Goal: Check status: Check status

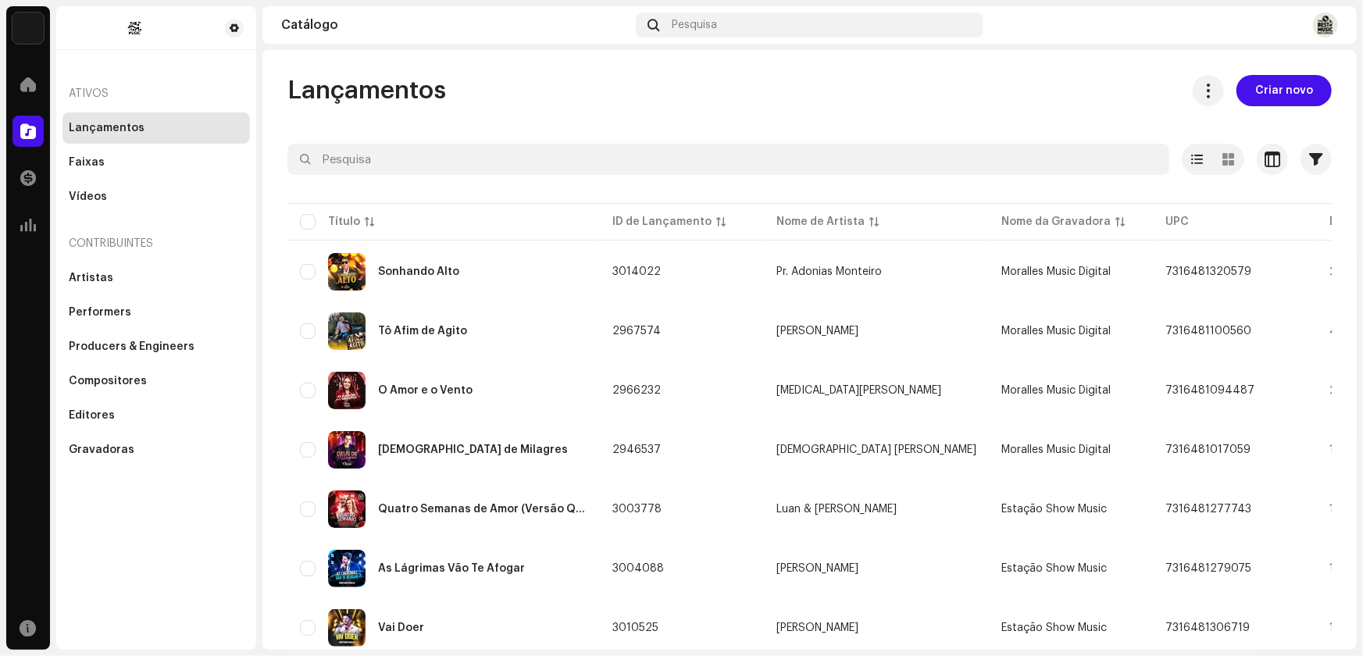
scroll to position [913, 0]
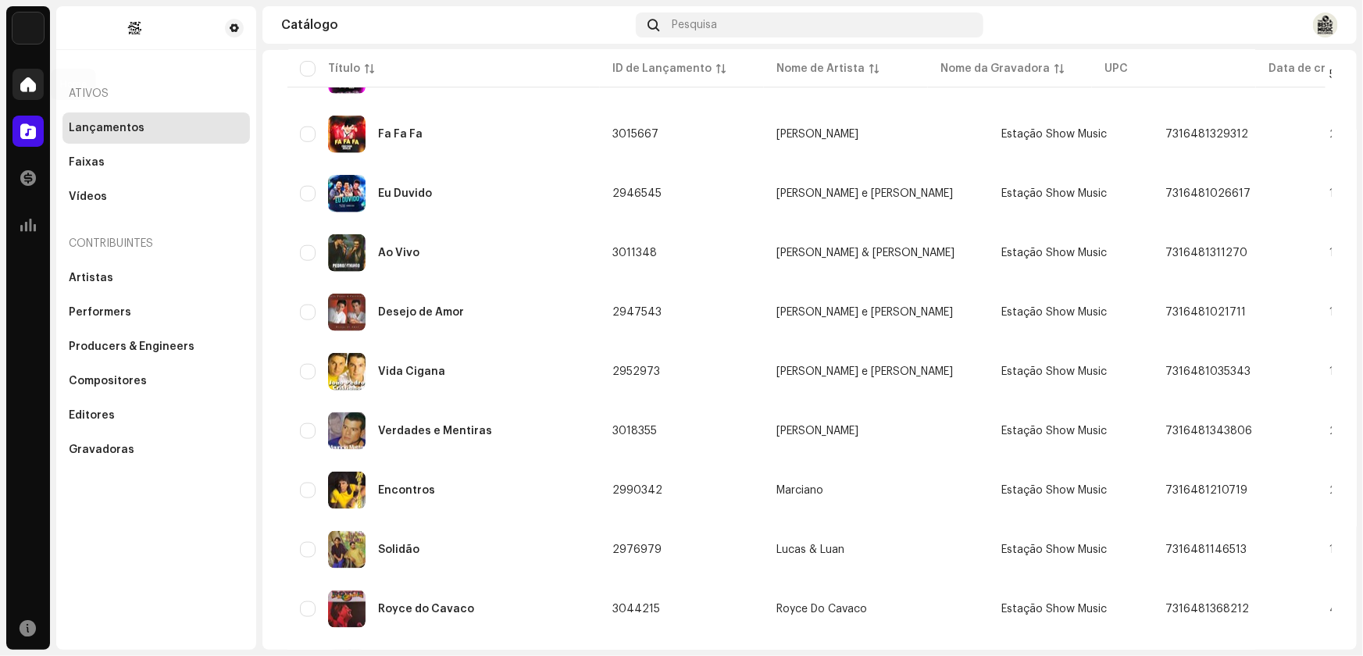
click at [23, 85] on span at bounding box center [28, 84] width 16 height 12
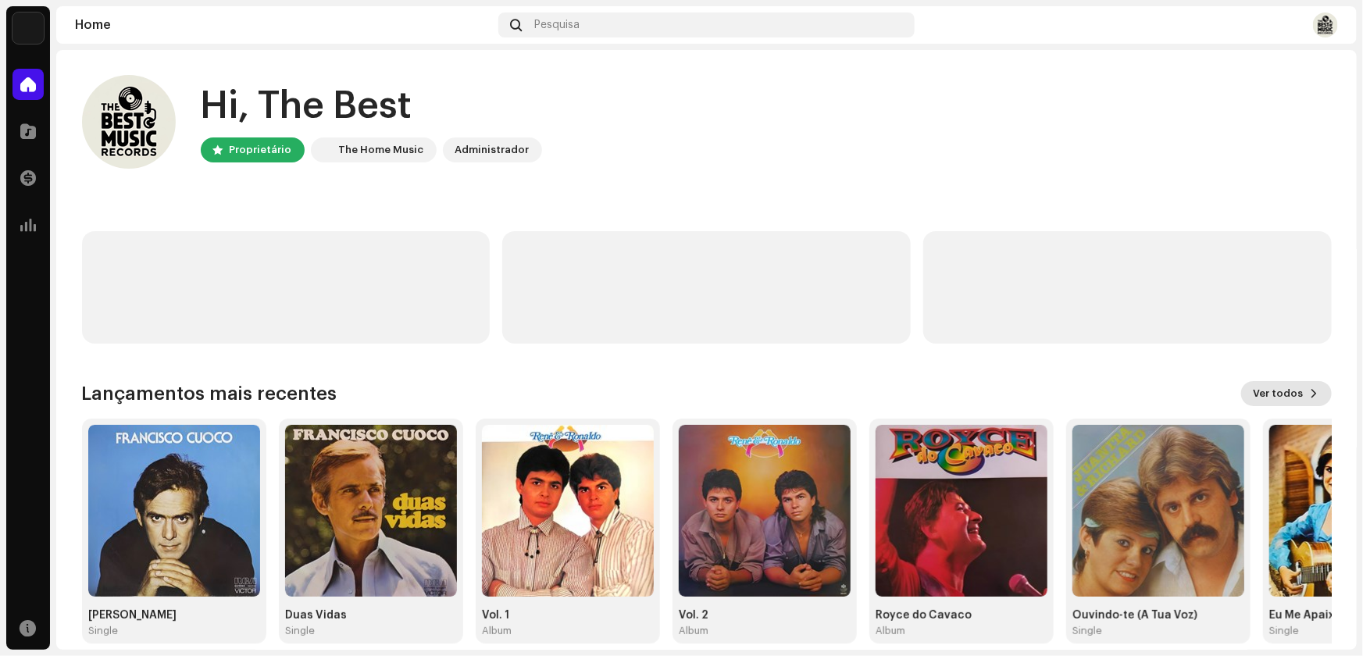
click at [1273, 394] on span "Ver todos" at bounding box center [1278, 393] width 50 height 31
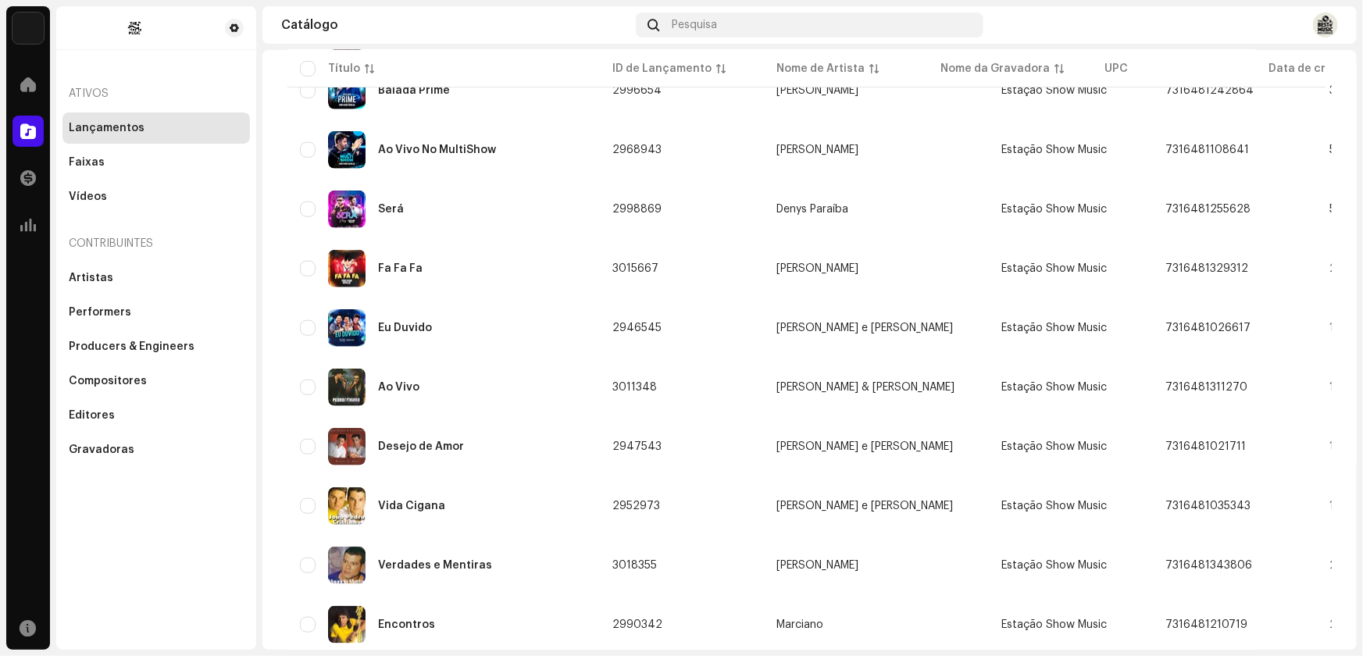
scroll to position [1057, 0]
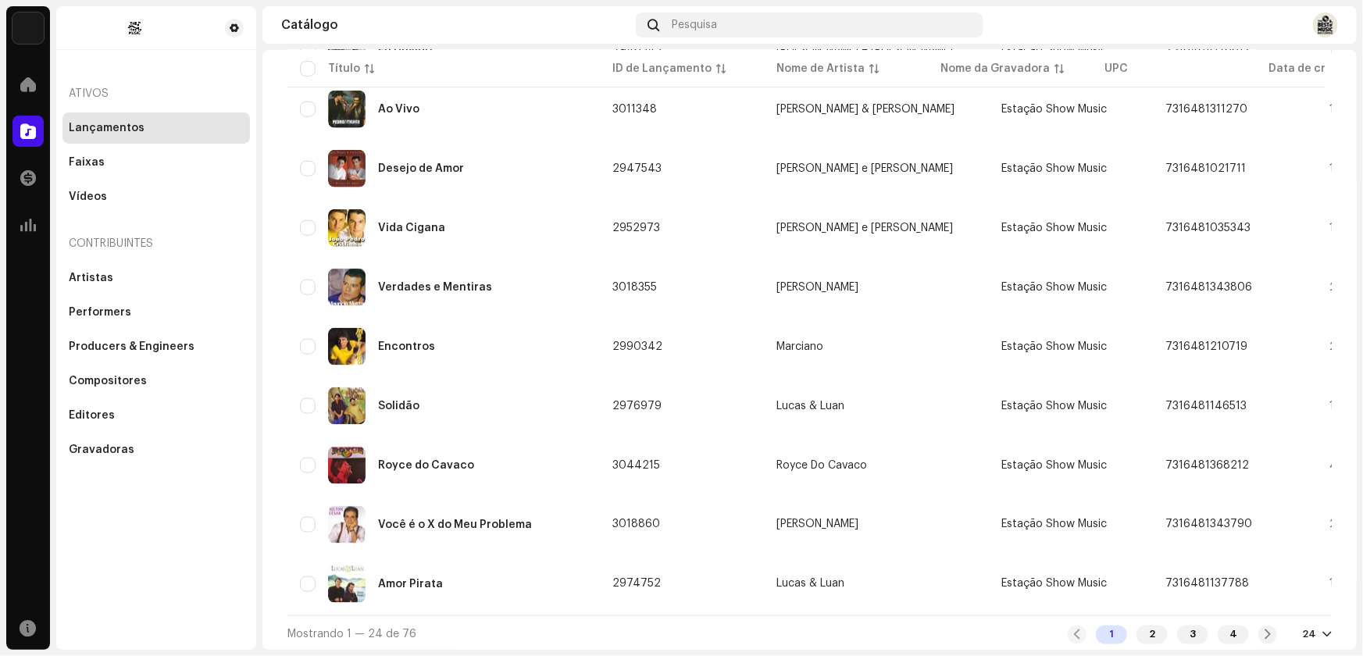
click at [1322, 629] on div at bounding box center [1326, 635] width 9 height 12
click at [1273, 605] on div "72" at bounding box center [1284, 602] width 64 height 31
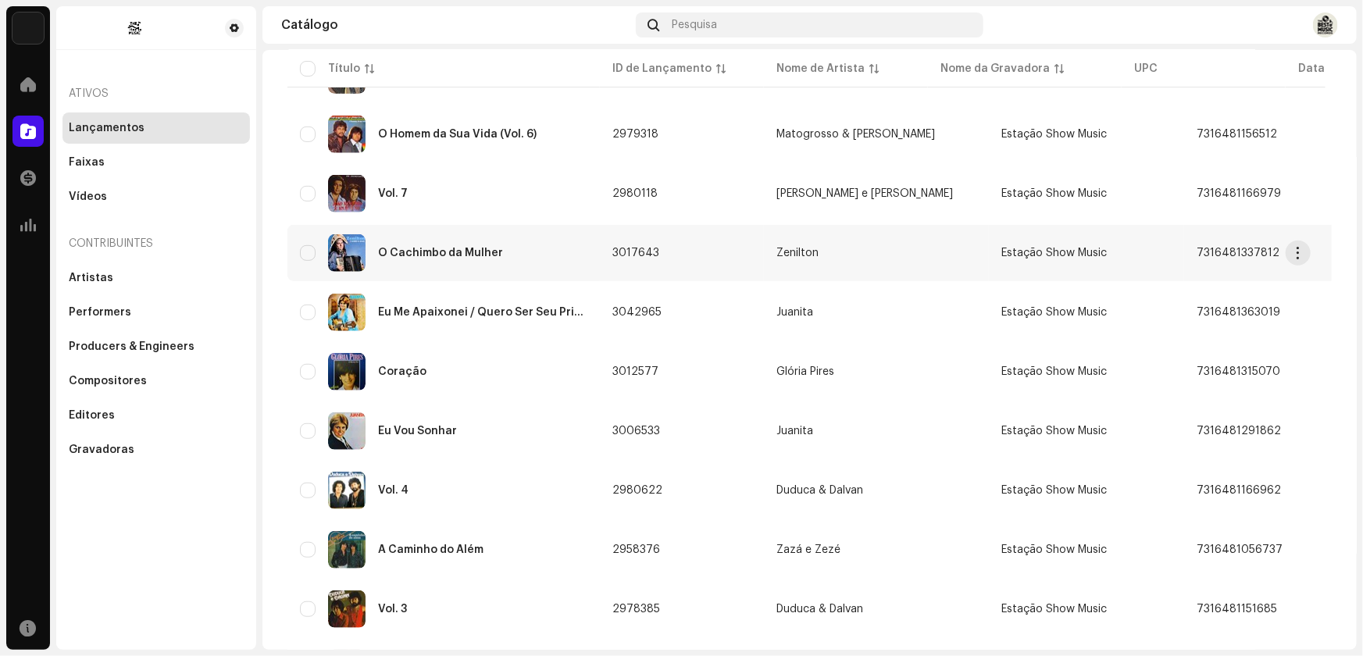
scroll to position [3466, 0]
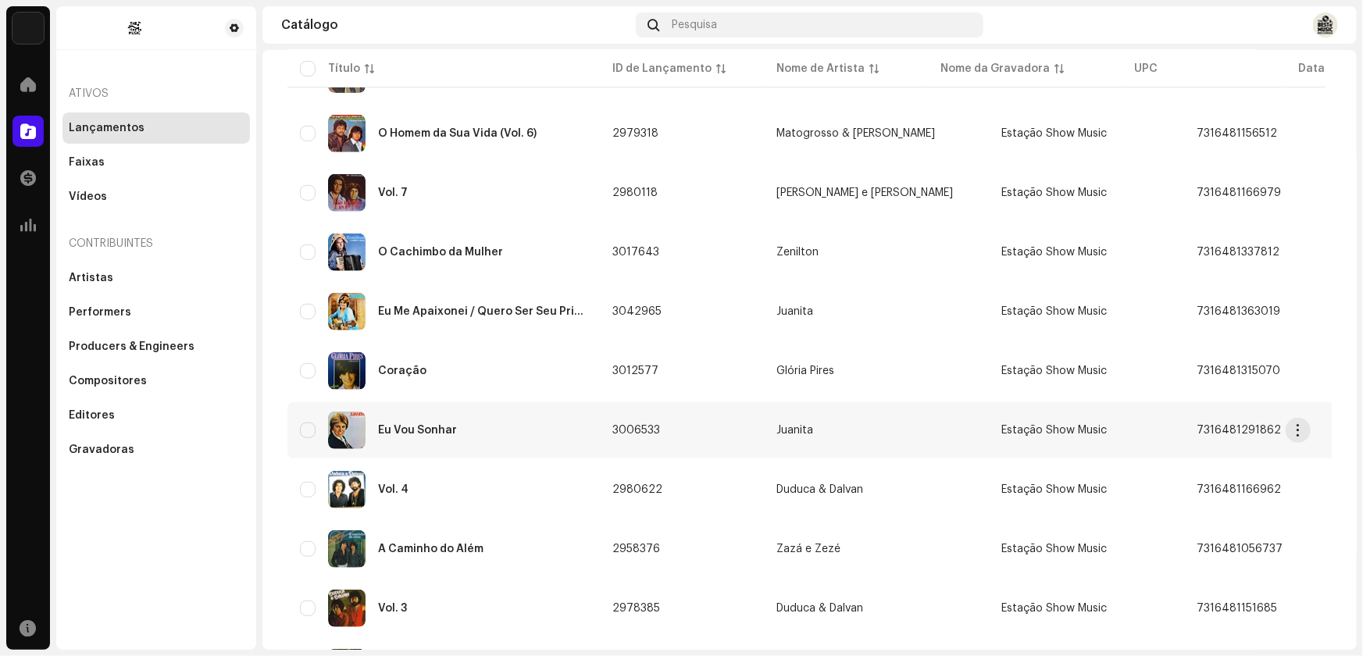
click at [414, 425] on div "Eu Vou Sonhar" at bounding box center [417, 430] width 79 height 11
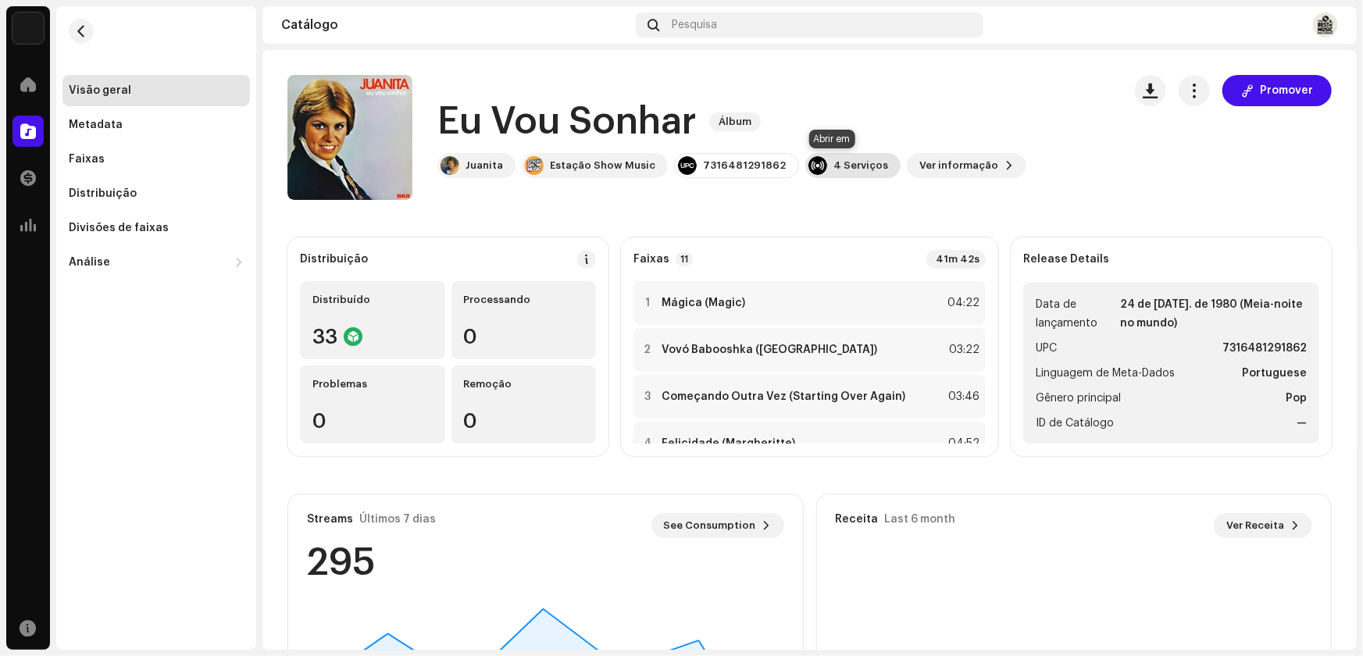
click at [835, 166] on div "4 Serviços" at bounding box center [860, 165] width 55 height 12
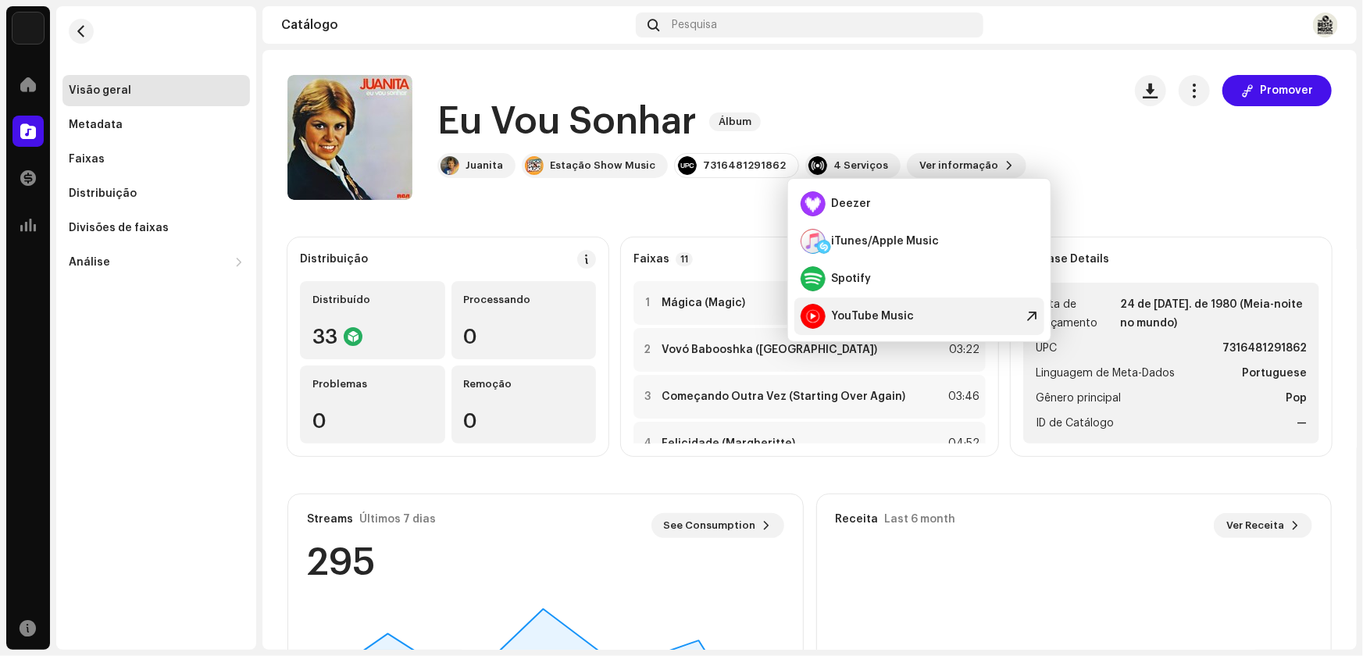
click at [875, 312] on div "YouTube Music" at bounding box center [873, 316] width 83 height 12
click at [237, 260] on div at bounding box center [238, 262] width 9 height 12
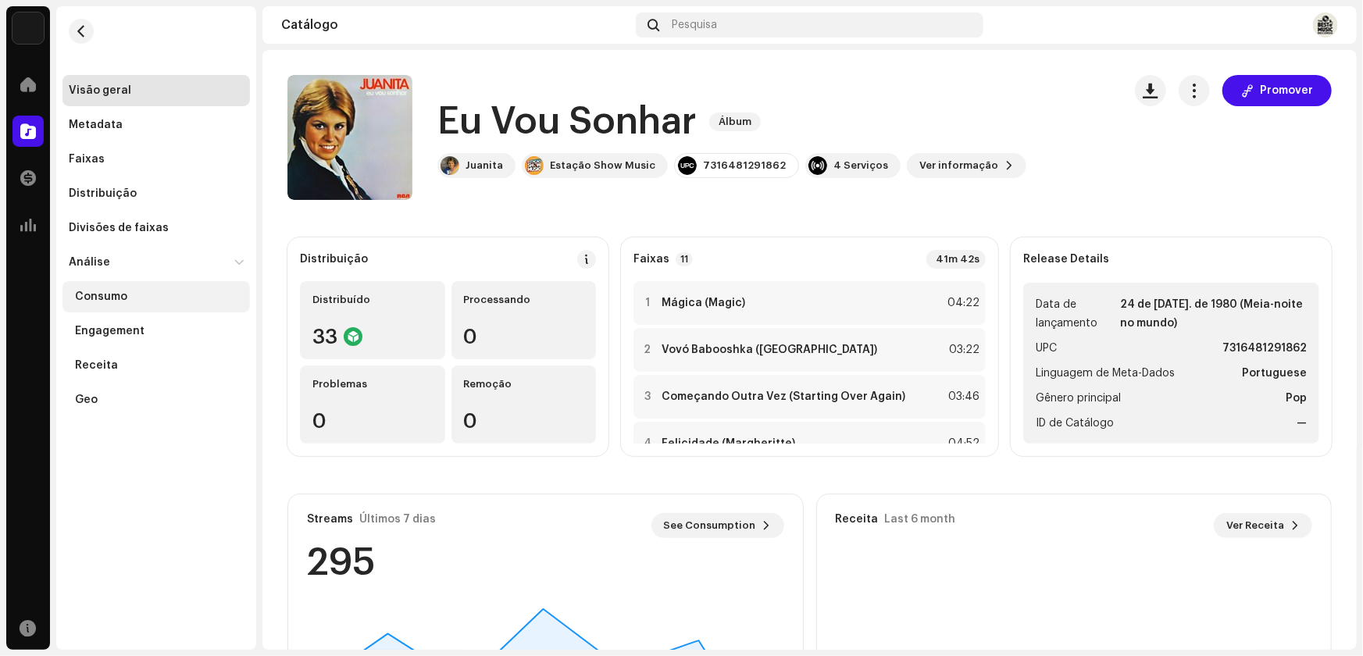
click at [105, 297] on div "Consumo" at bounding box center [101, 297] width 52 height 12
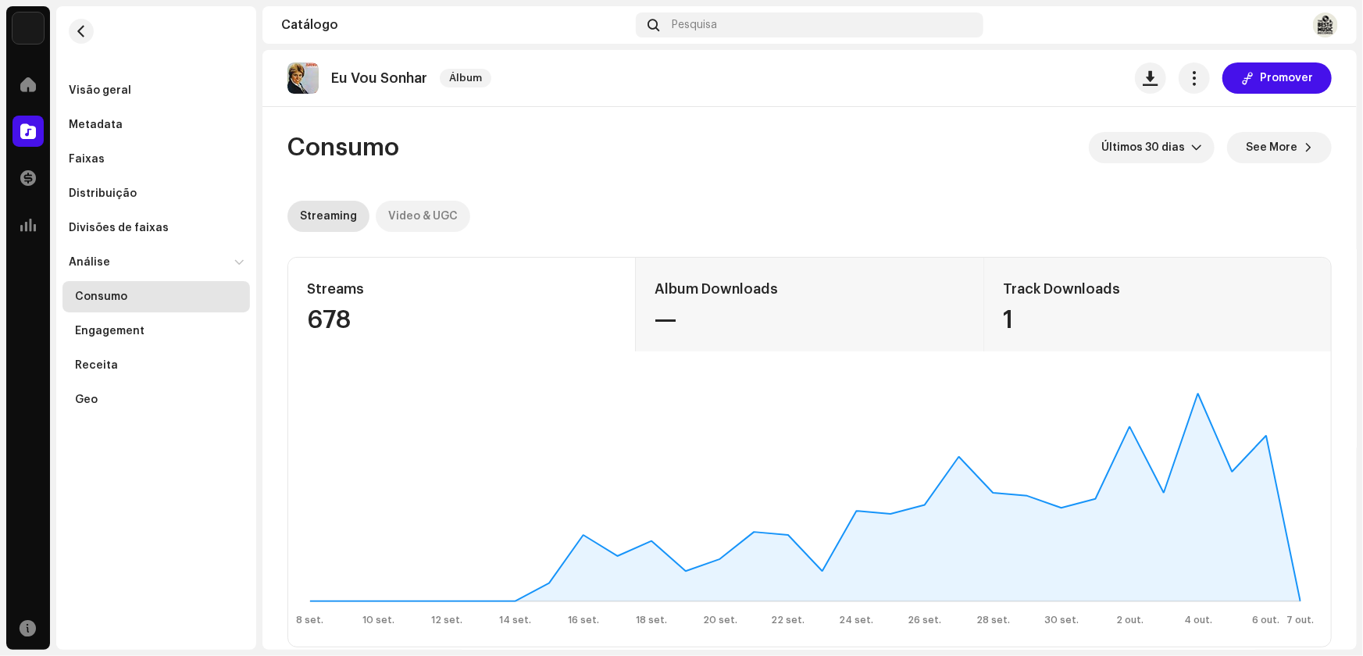
click at [430, 220] on div "Video & UGC" at bounding box center [423, 216] width 70 height 31
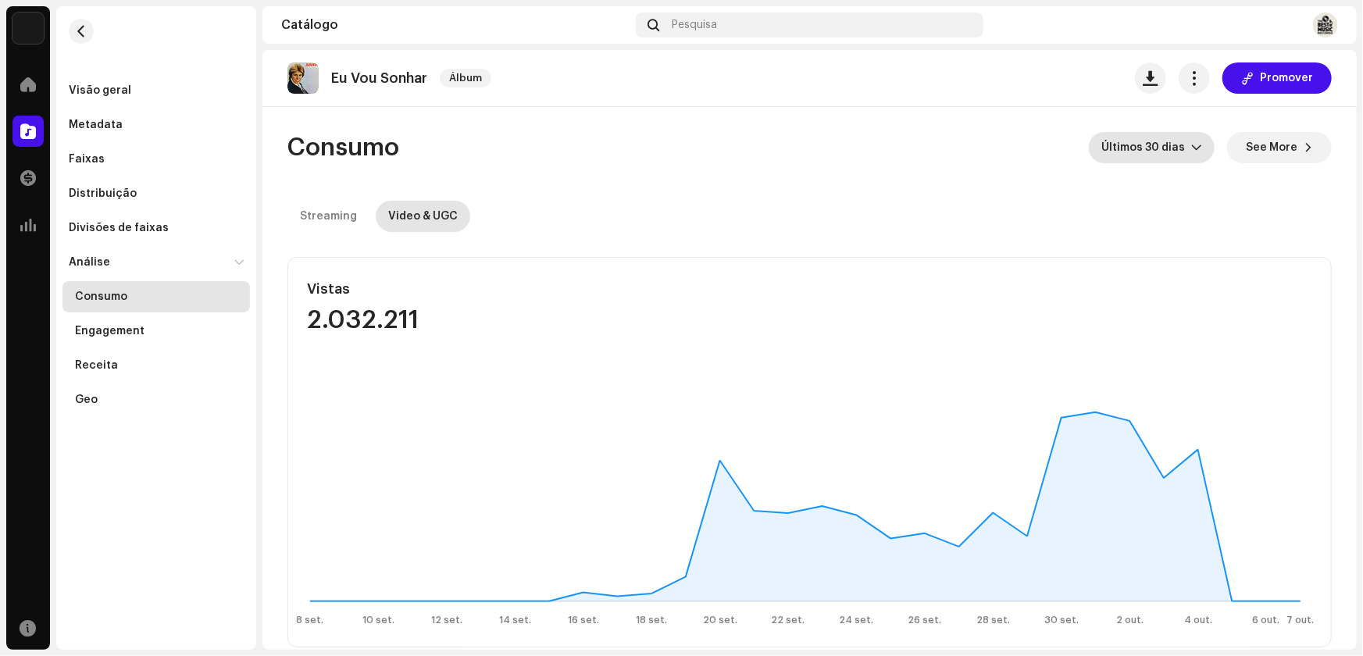
click at [1191, 142] on icon "dropdown trigger" at bounding box center [1196, 147] width 11 height 11
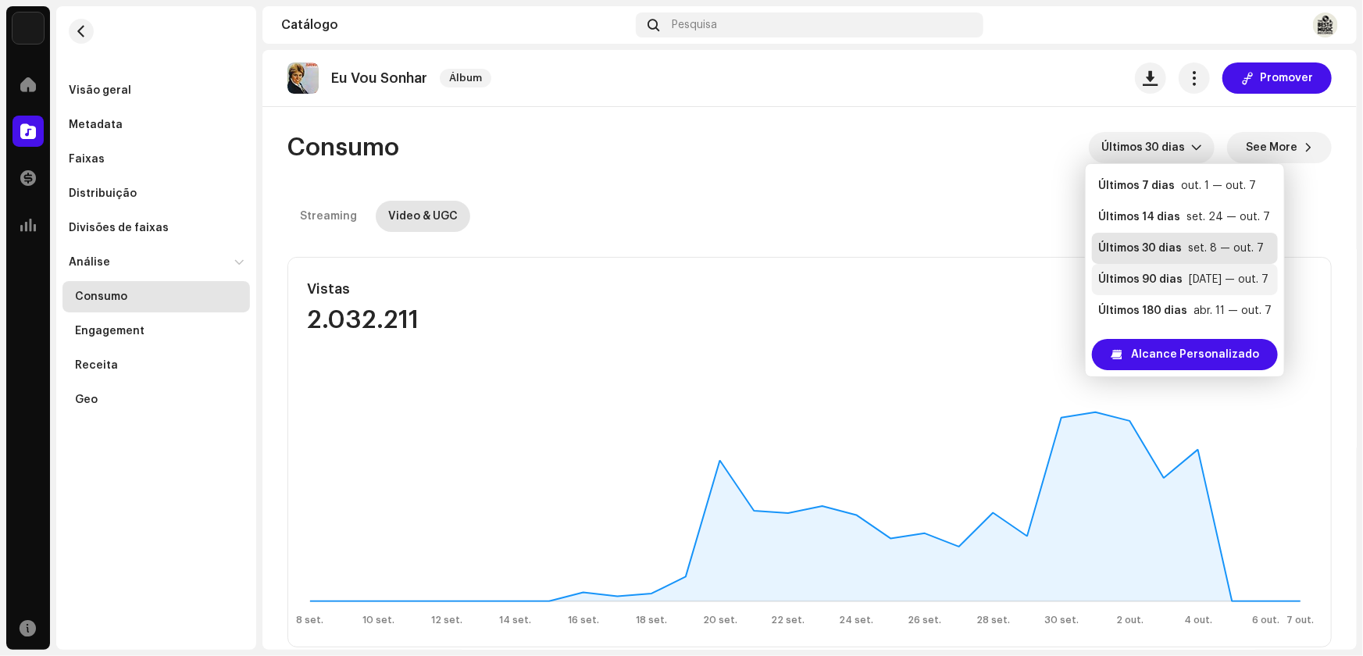
click at [1140, 280] on div "Últimos 90 dias" at bounding box center [1140, 280] width 84 height 16
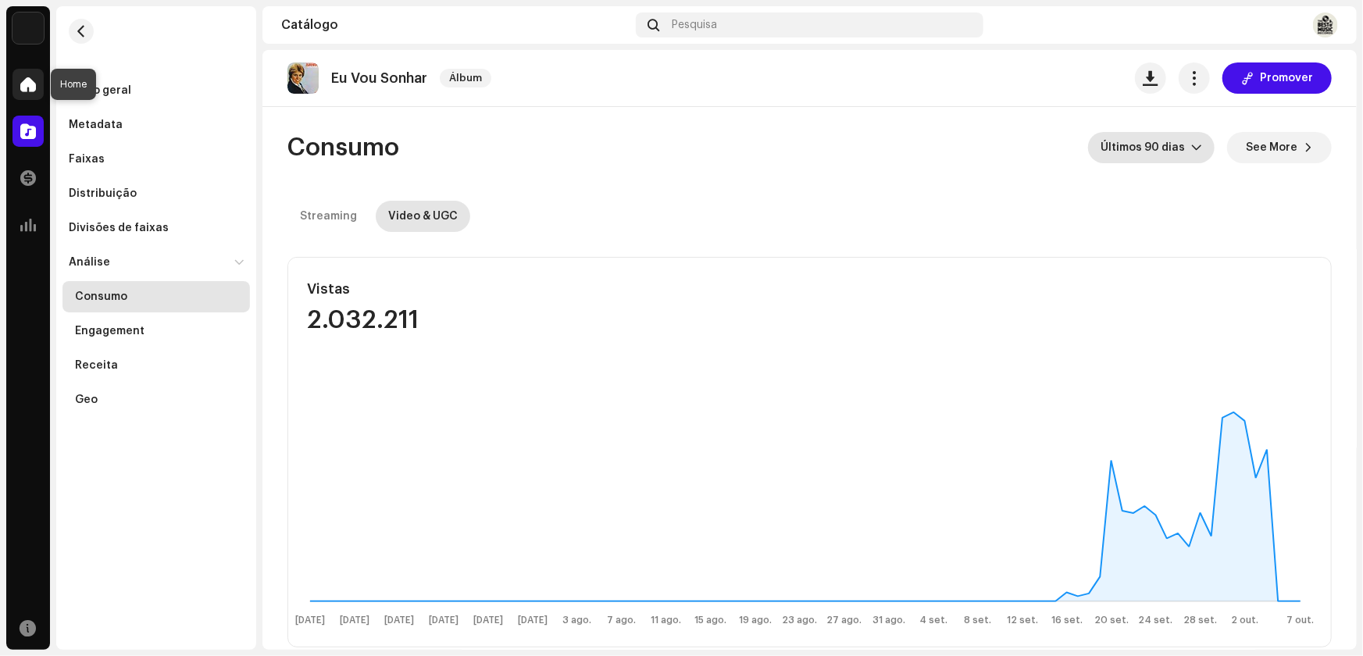
click at [38, 87] on div at bounding box center [27, 84] width 31 height 31
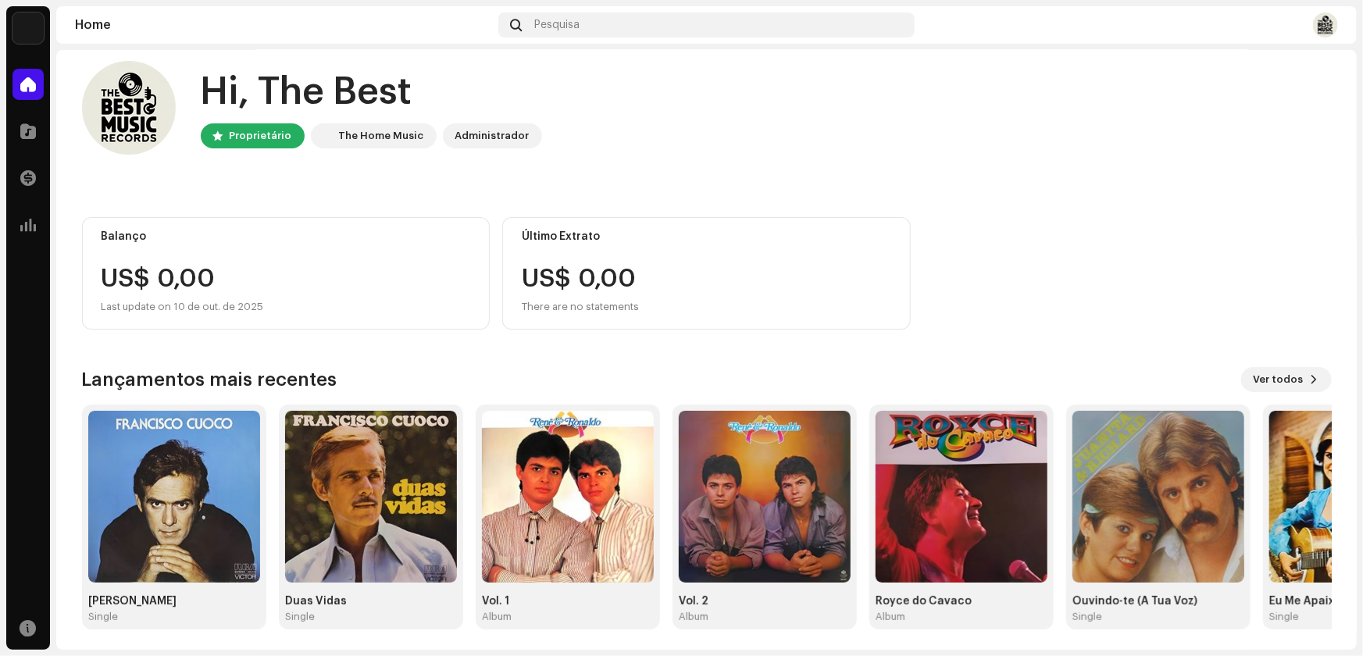
scroll to position [18, 0]
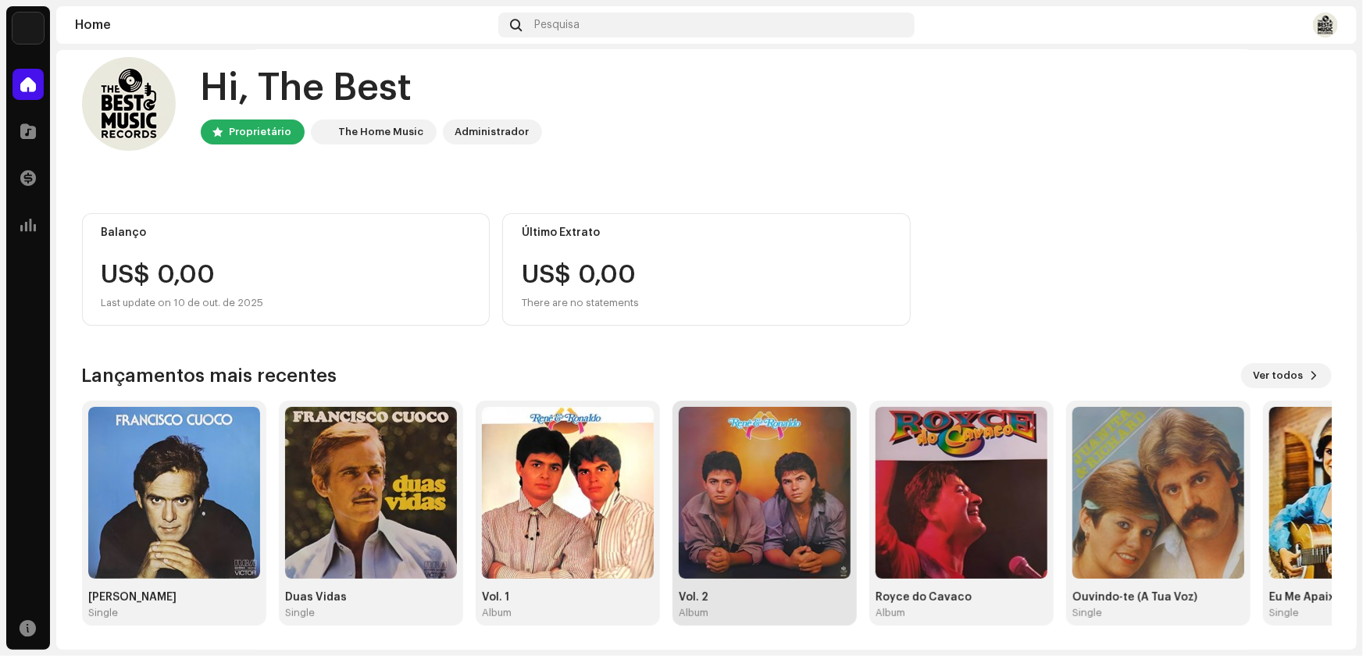
click at [788, 511] on img at bounding box center [765, 493] width 172 height 172
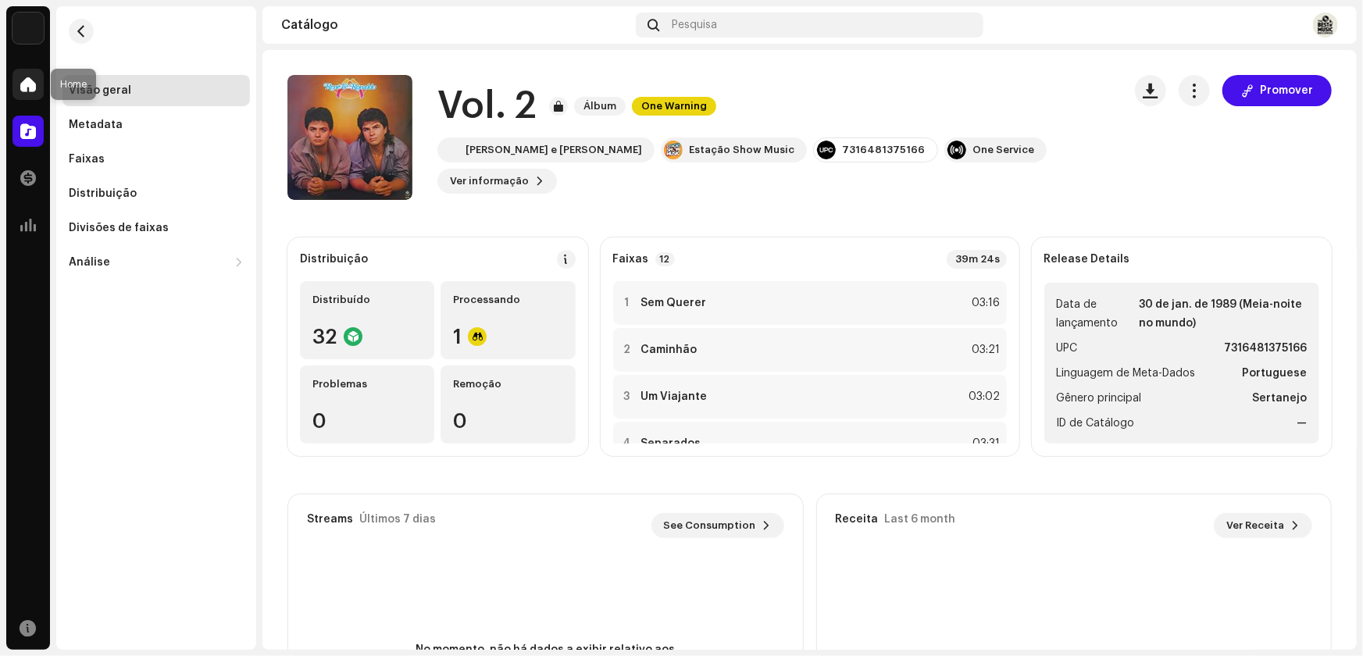
click at [34, 84] on span at bounding box center [28, 84] width 16 height 12
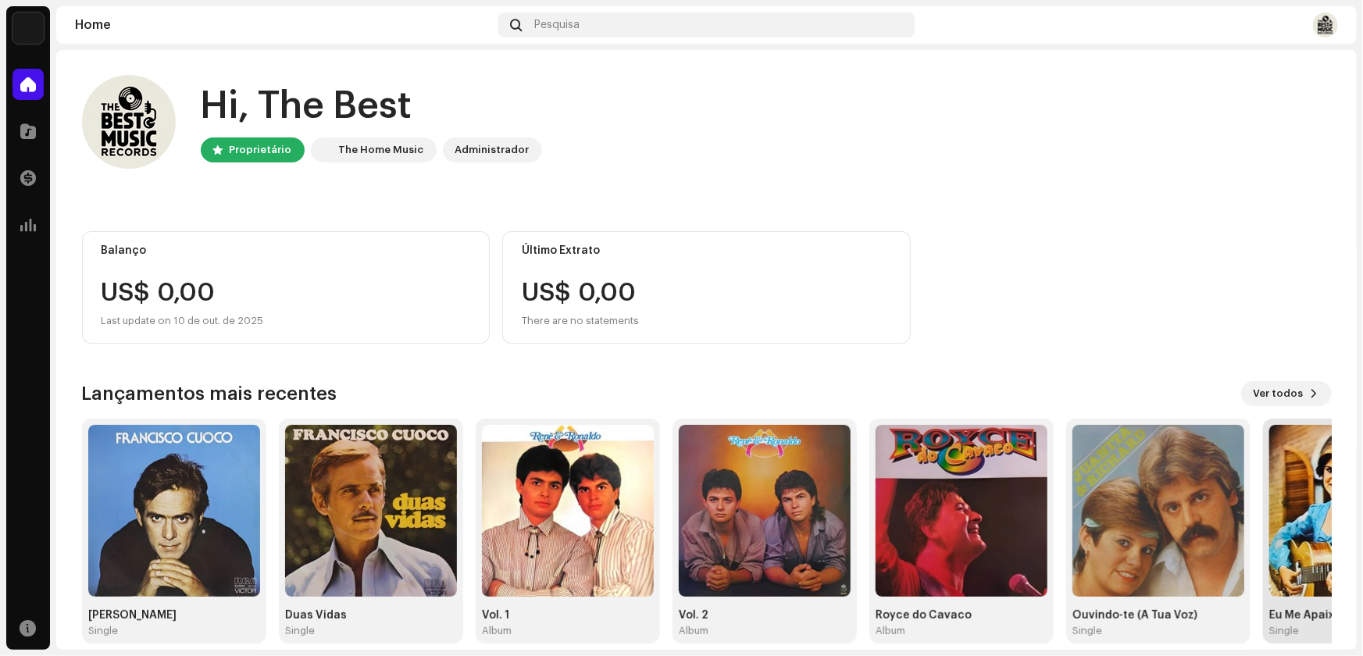
click at [1296, 543] on img at bounding box center [1355, 511] width 172 height 172
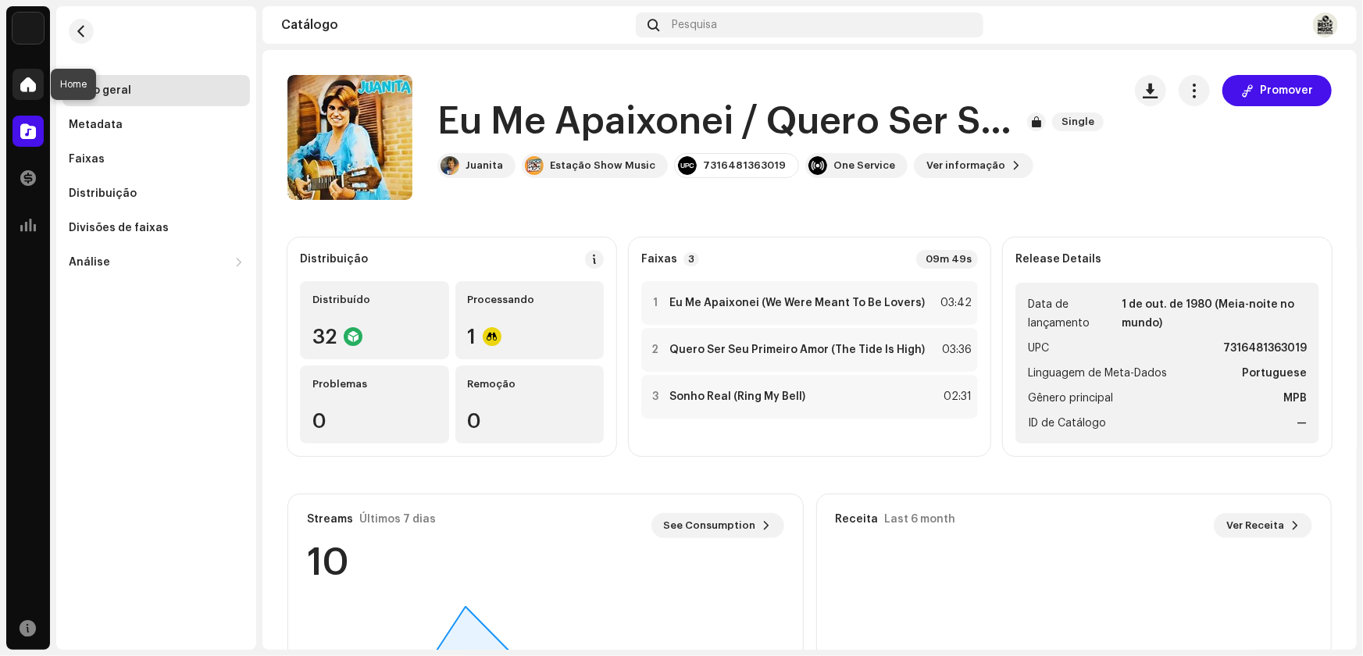
click at [27, 83] on span at bounding box center [28, 84] width 16 height 12
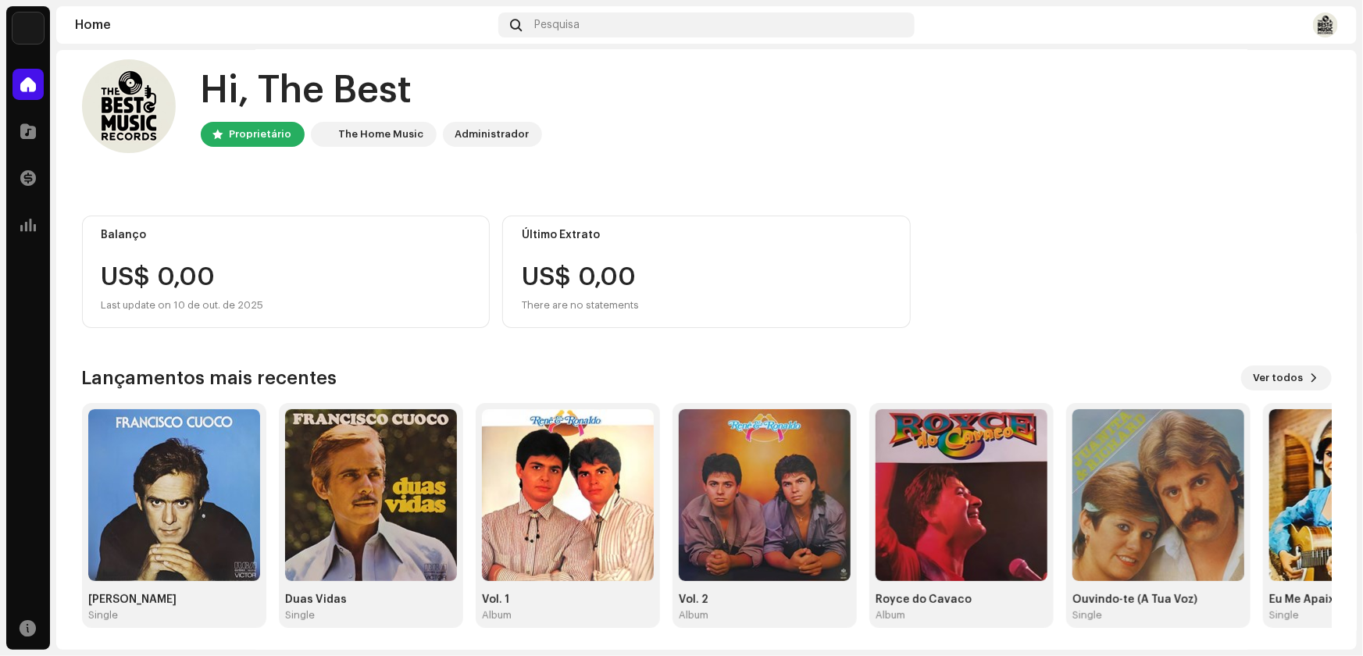
scroll to position [18, 0]
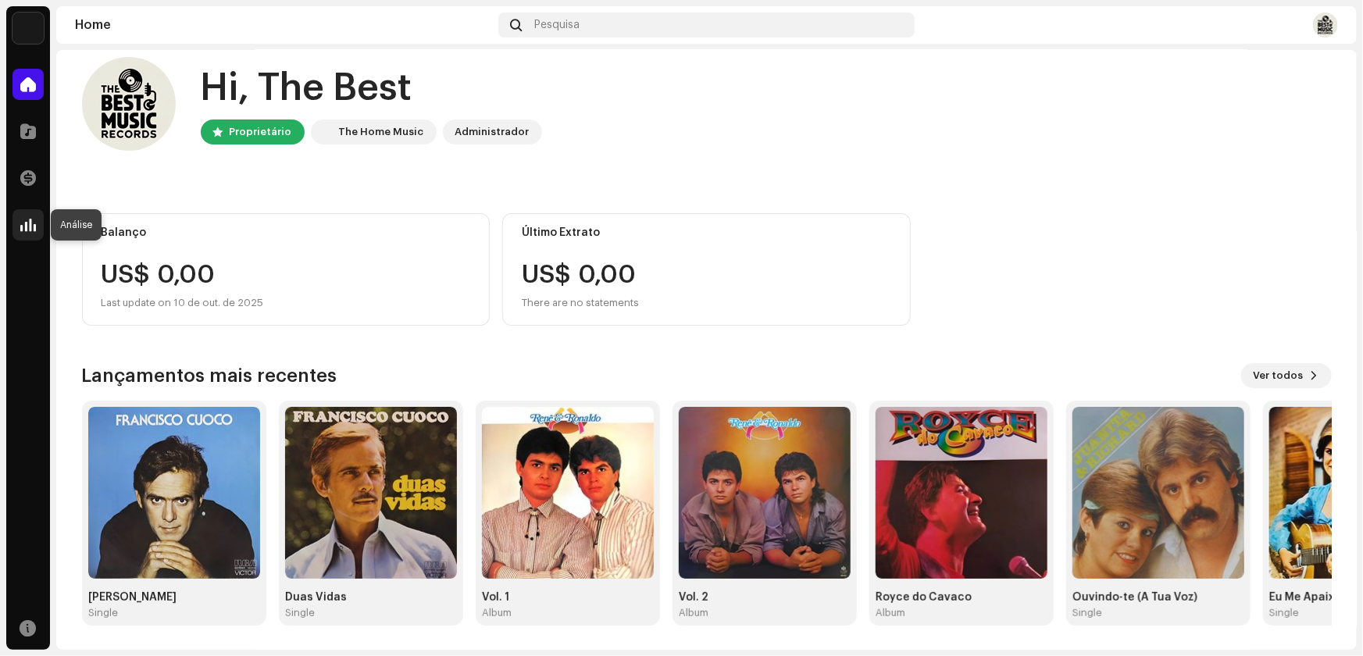
click at [30, 220] on span at bounding box center [28, 225] width 16 height 12
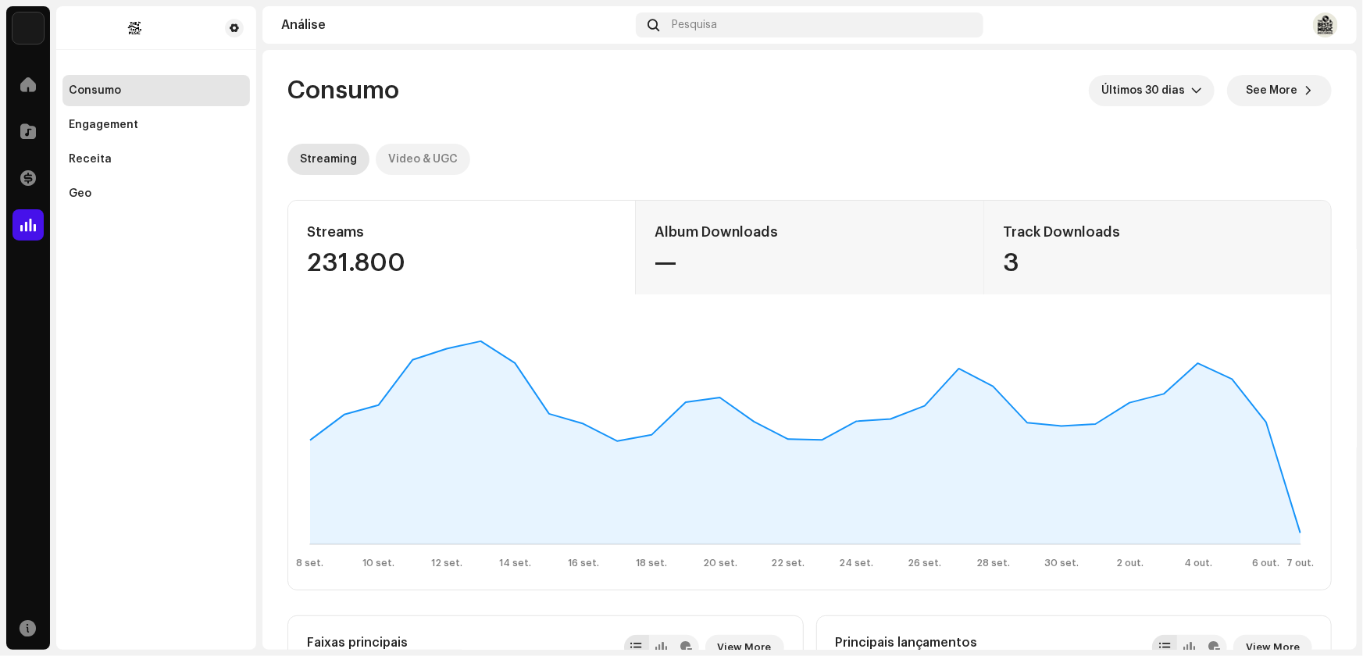
click at [433, 159] on div "Video & UGC" at bounding box center [423, 159] width 70 height 31
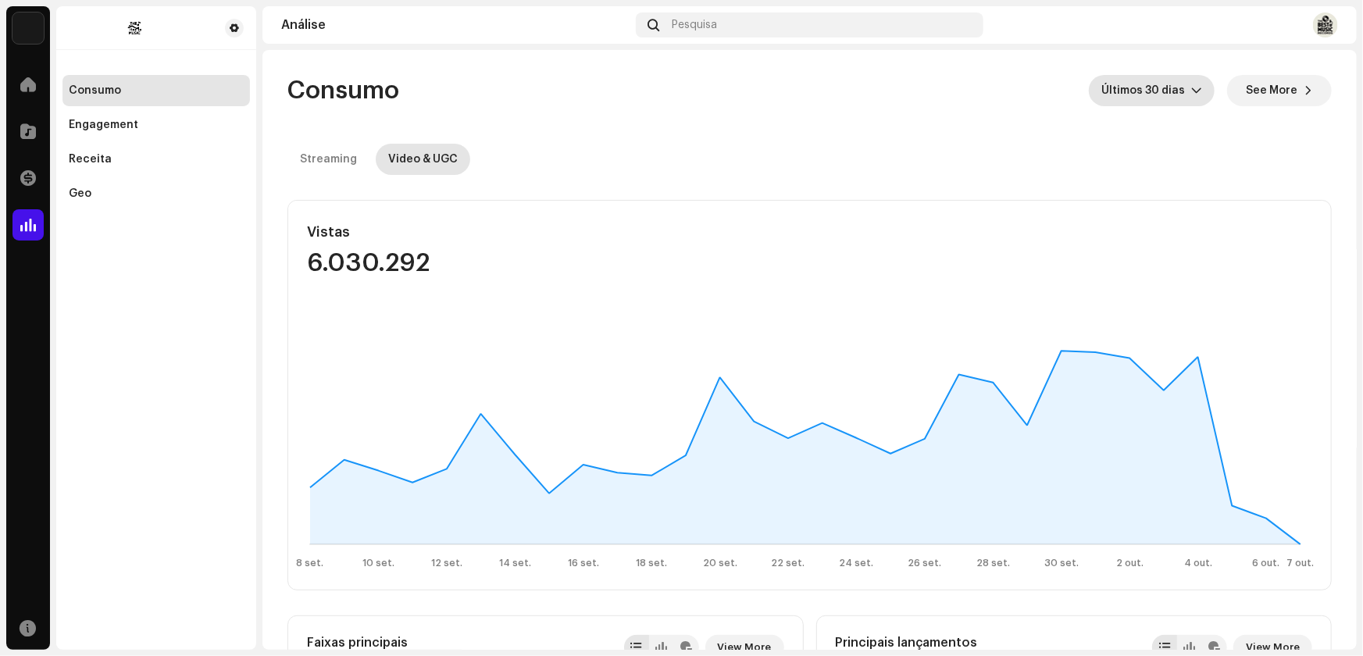
click at [1182, 90] on span "Últimos 30 dias" at bounding box center [1146, 90] width 90 height 31
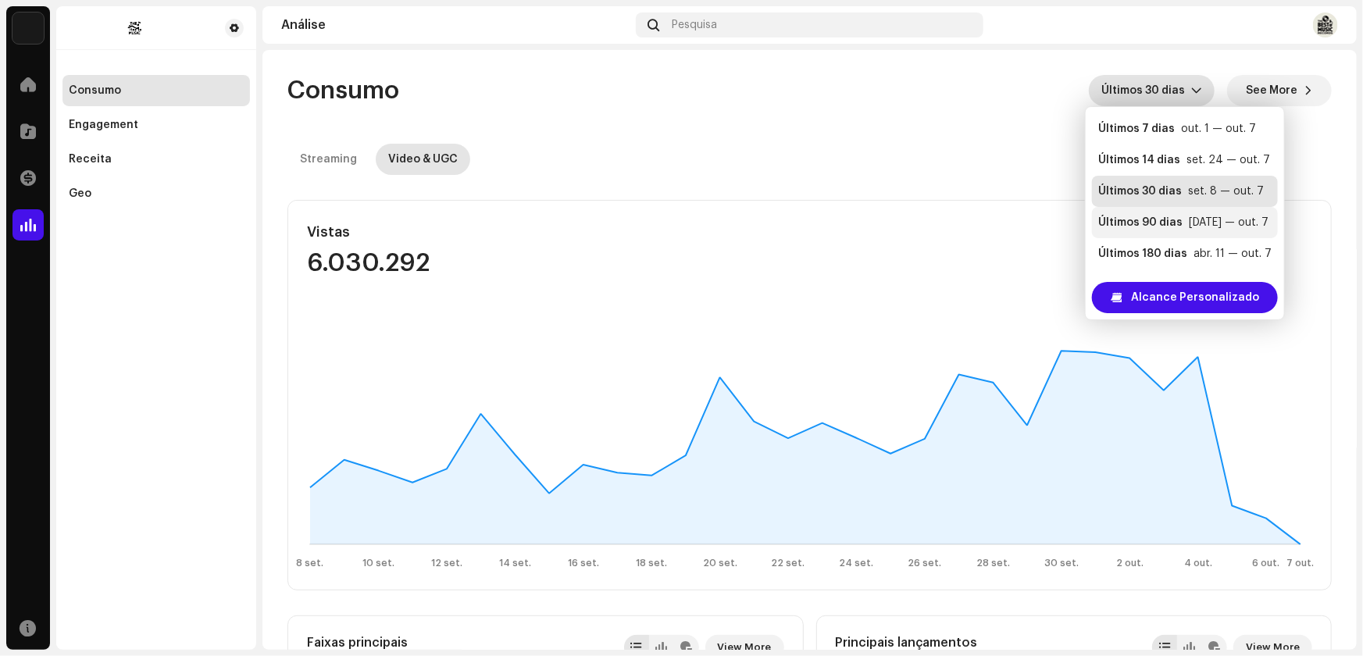
click at [1157, 222] on div "Últimos 90 dias" at bounding box center [1140, 223] width 84 height 16
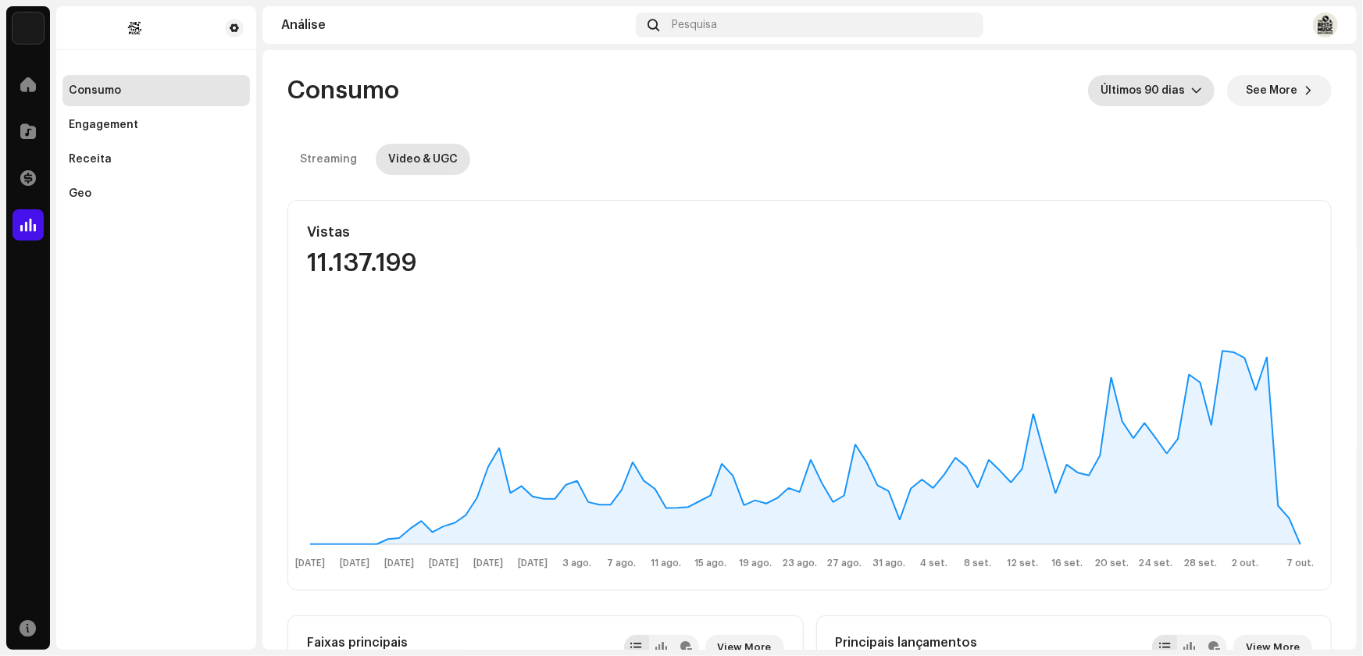
click at [1323, 22] on img at bounding box center [1325, 24] width 25 height 25
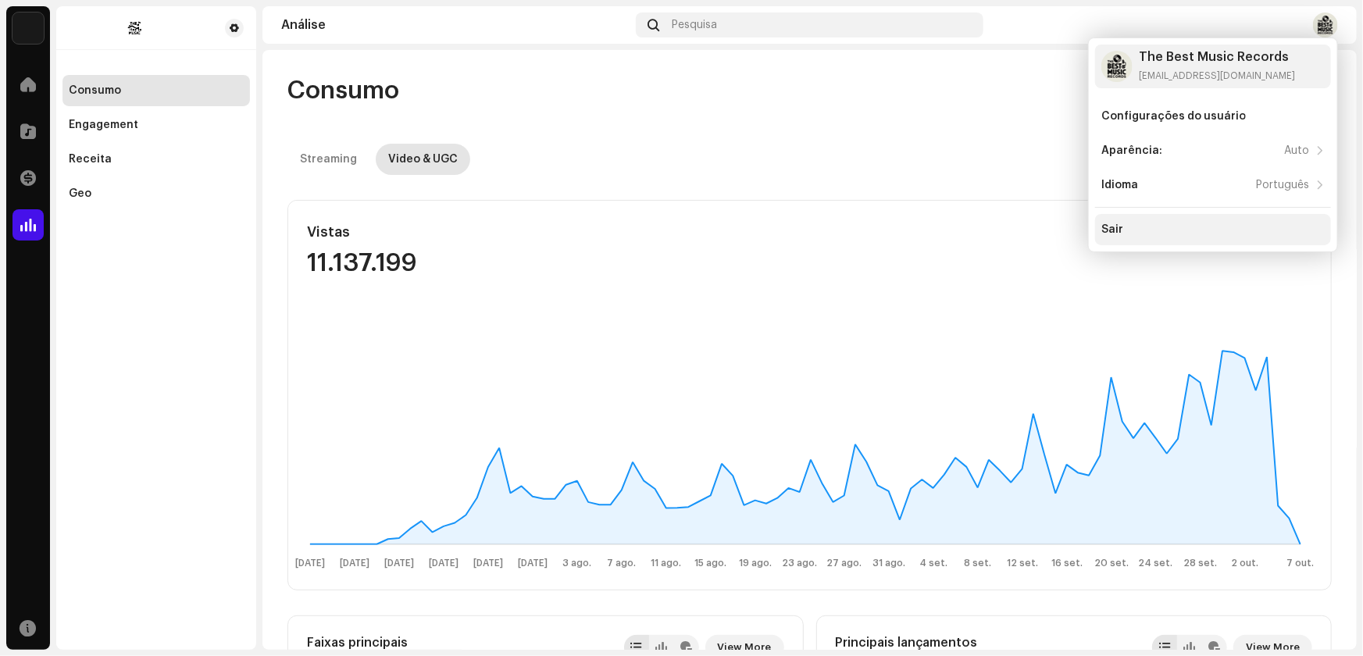
click at [1109, 223] on div "Sair" at bounding box center [1112, 229] width 22 height 12
